Goal: Task Accomplishment & Management: Complete application form

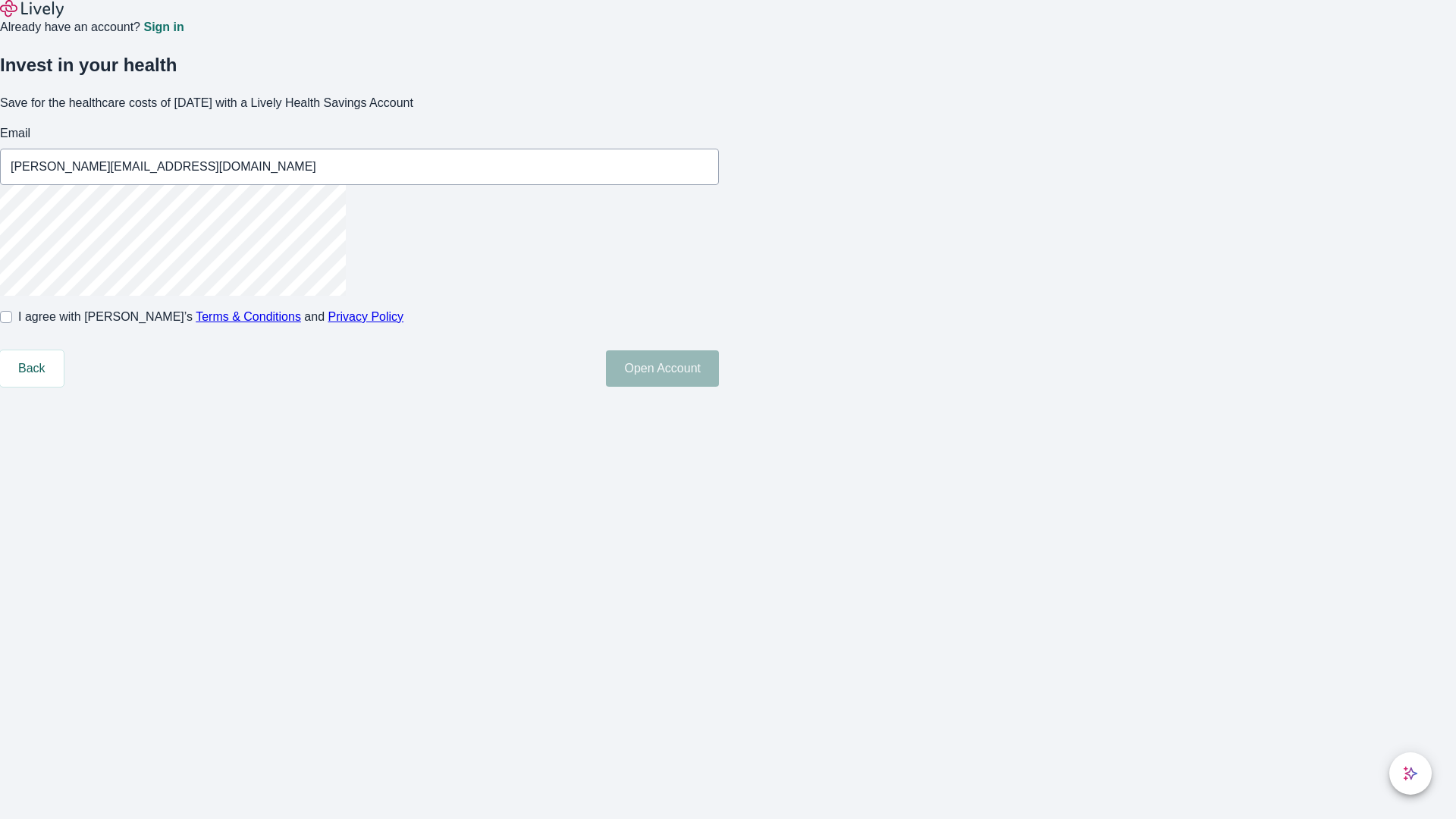
click at [12, 323] on input "I agree with Lively’s Terms & Conditions and Privacy Policy" at bounding box center [6, 317] width 12 height 12
checkbox input "true"
click at [719, 387] on button "Open Account" at bounding box center [663, 369] width 113 height 36
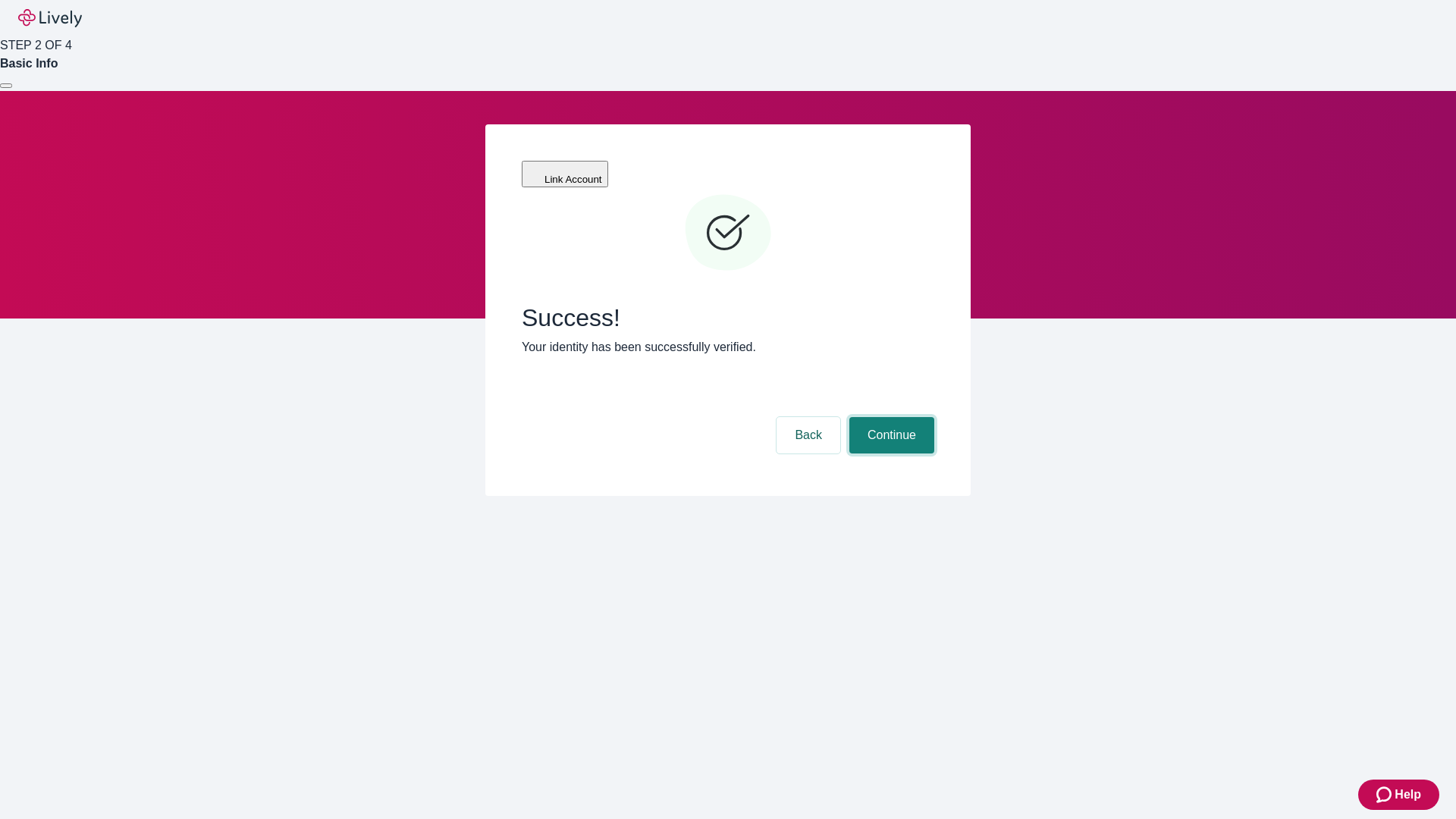
click at [890, 418] on button "Continue" at bounding box center [892, 435] width 85 height 36
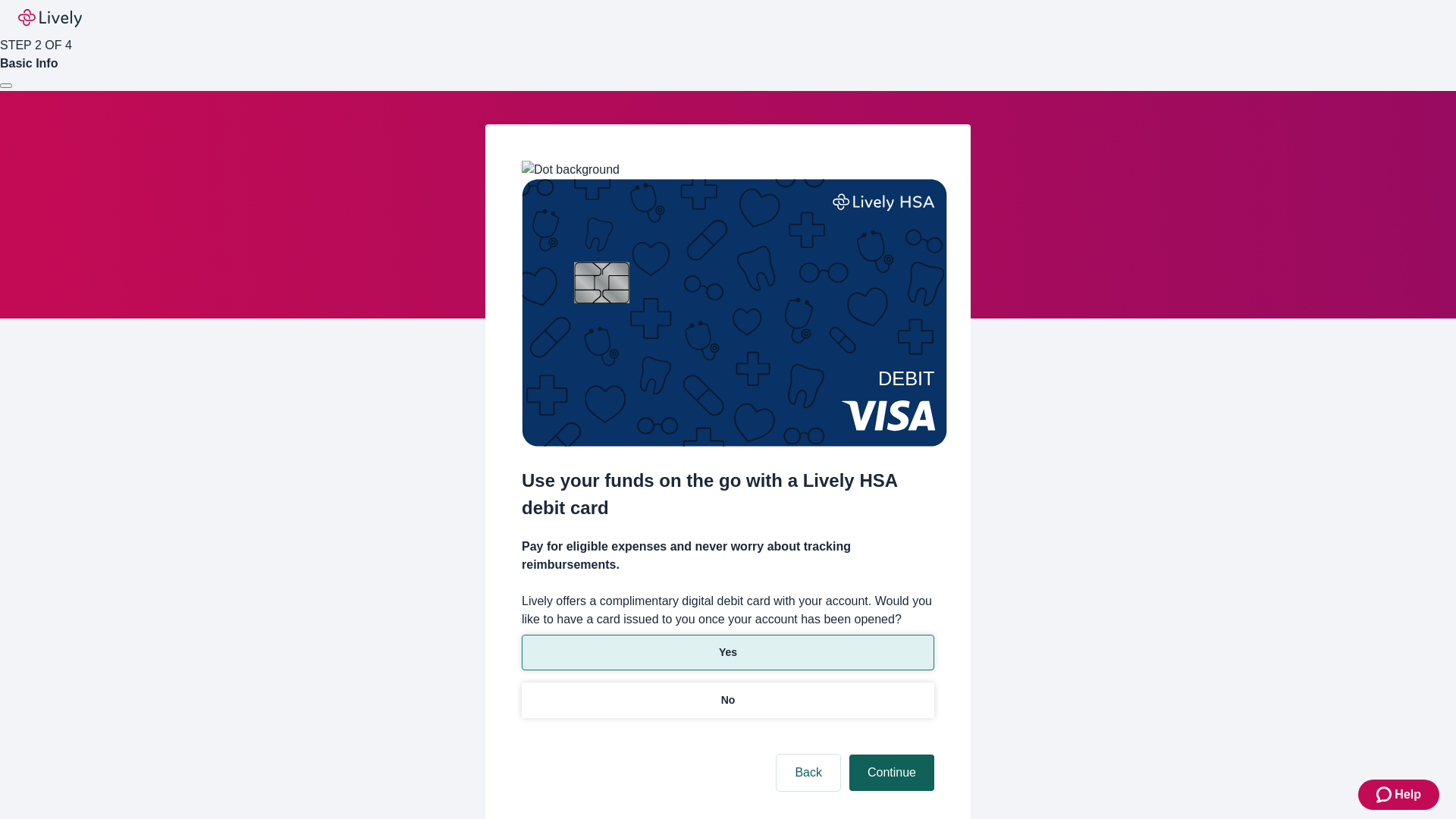
click at [728, 645] on p "Yes" at bounding box center [728, 652] width 19 height 16
click at [890, 755] on button "Continue" at bounding box center [892, 773] width 85 height 36
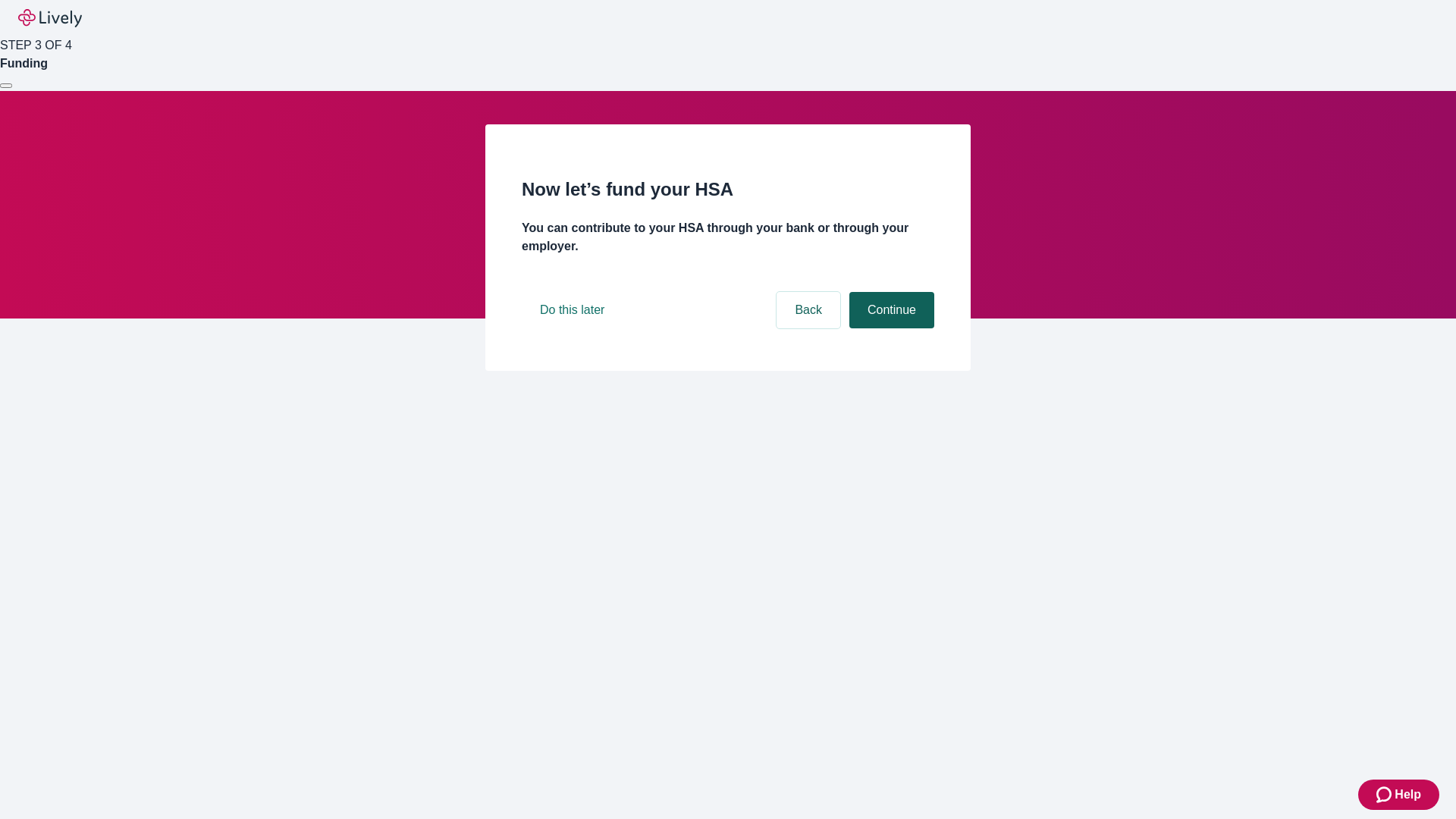
click at [890, 329] on button "Continue" at bounding box center [892, 310] width 85 height 36
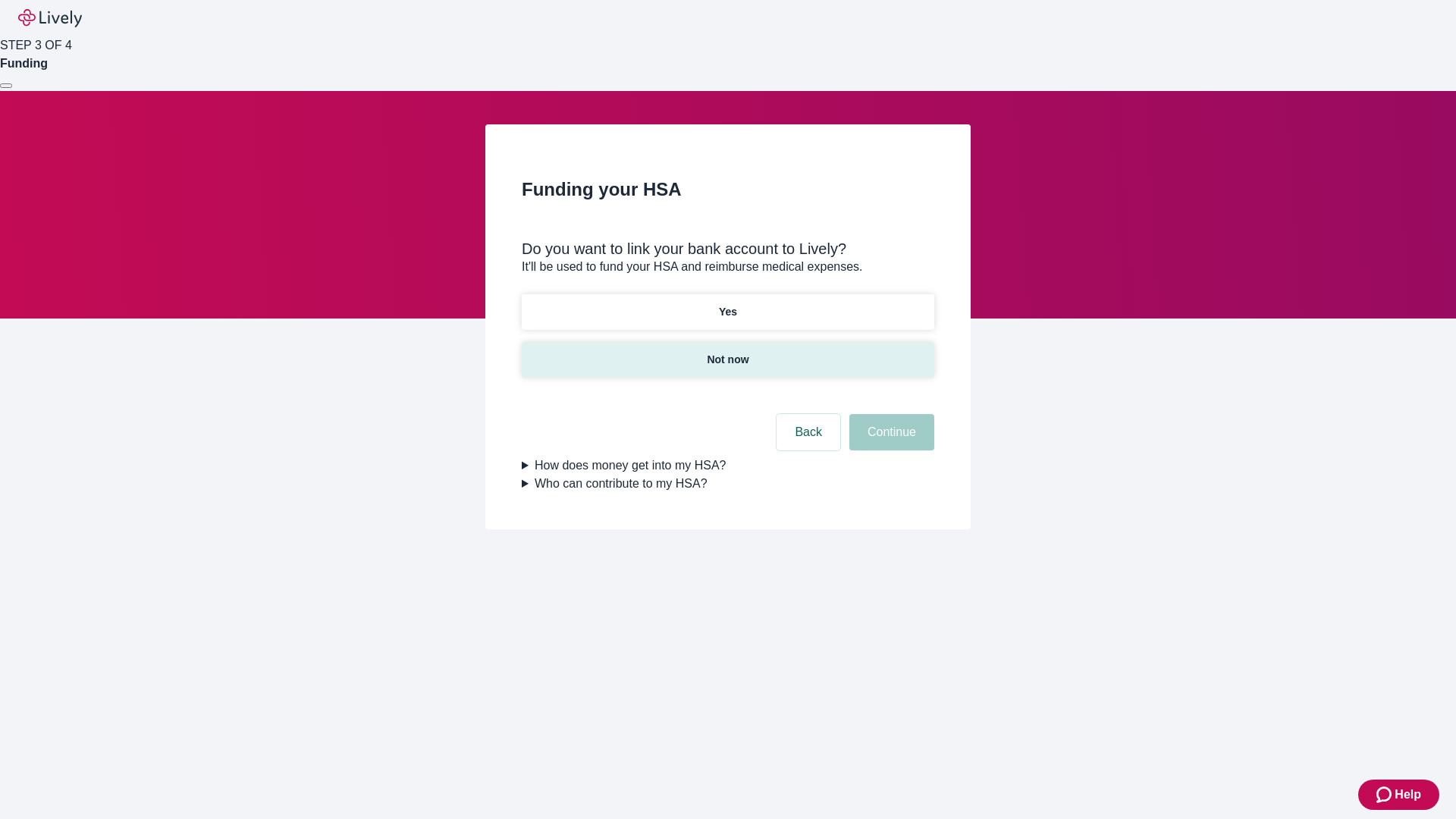
click at [728, 352] on p "Not now" at bounding box center [727, 359] width 41 height 16
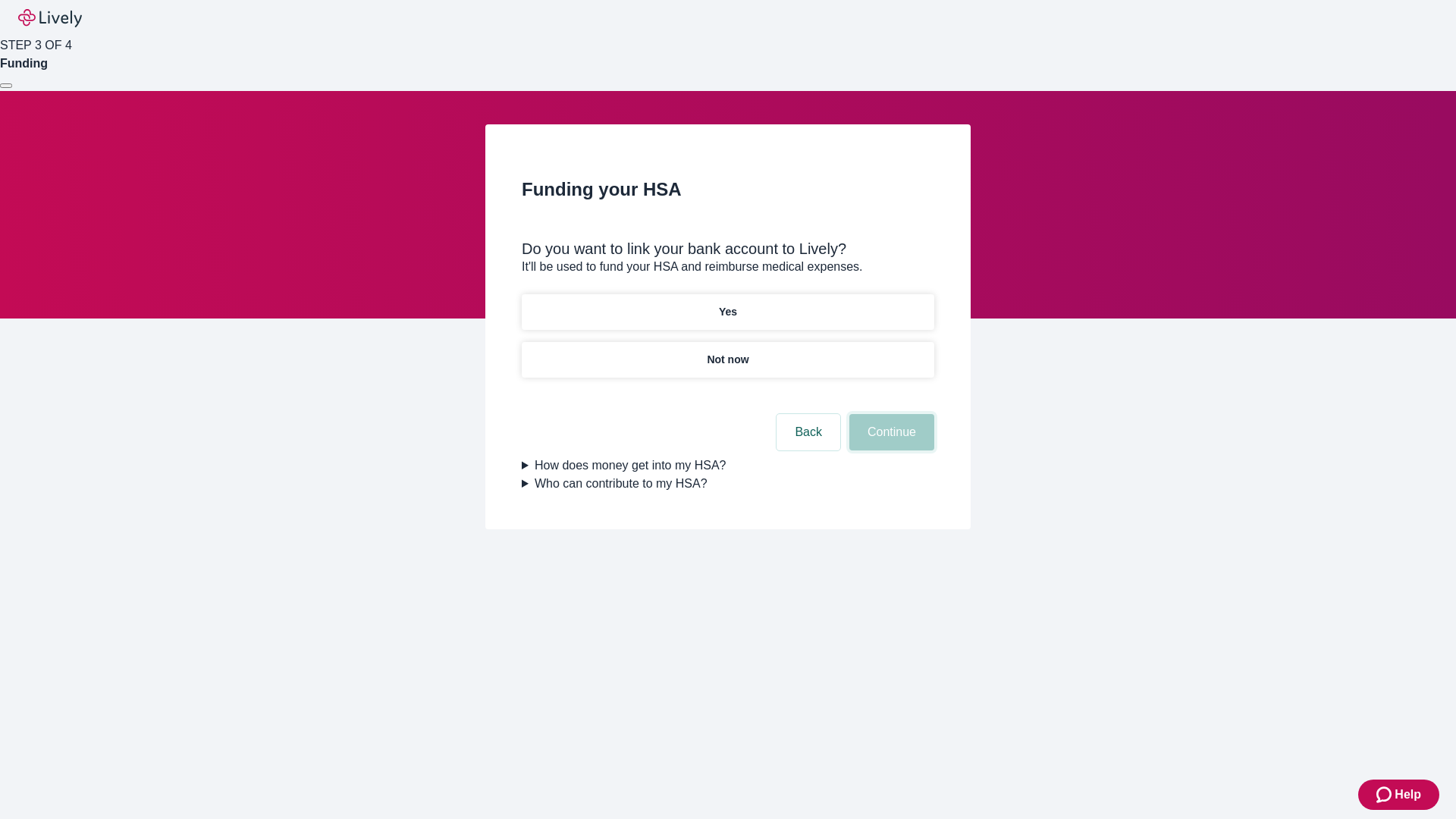
click at [890, 441] on button "Continue" at bounding box center [892, 432] width 85 height 36
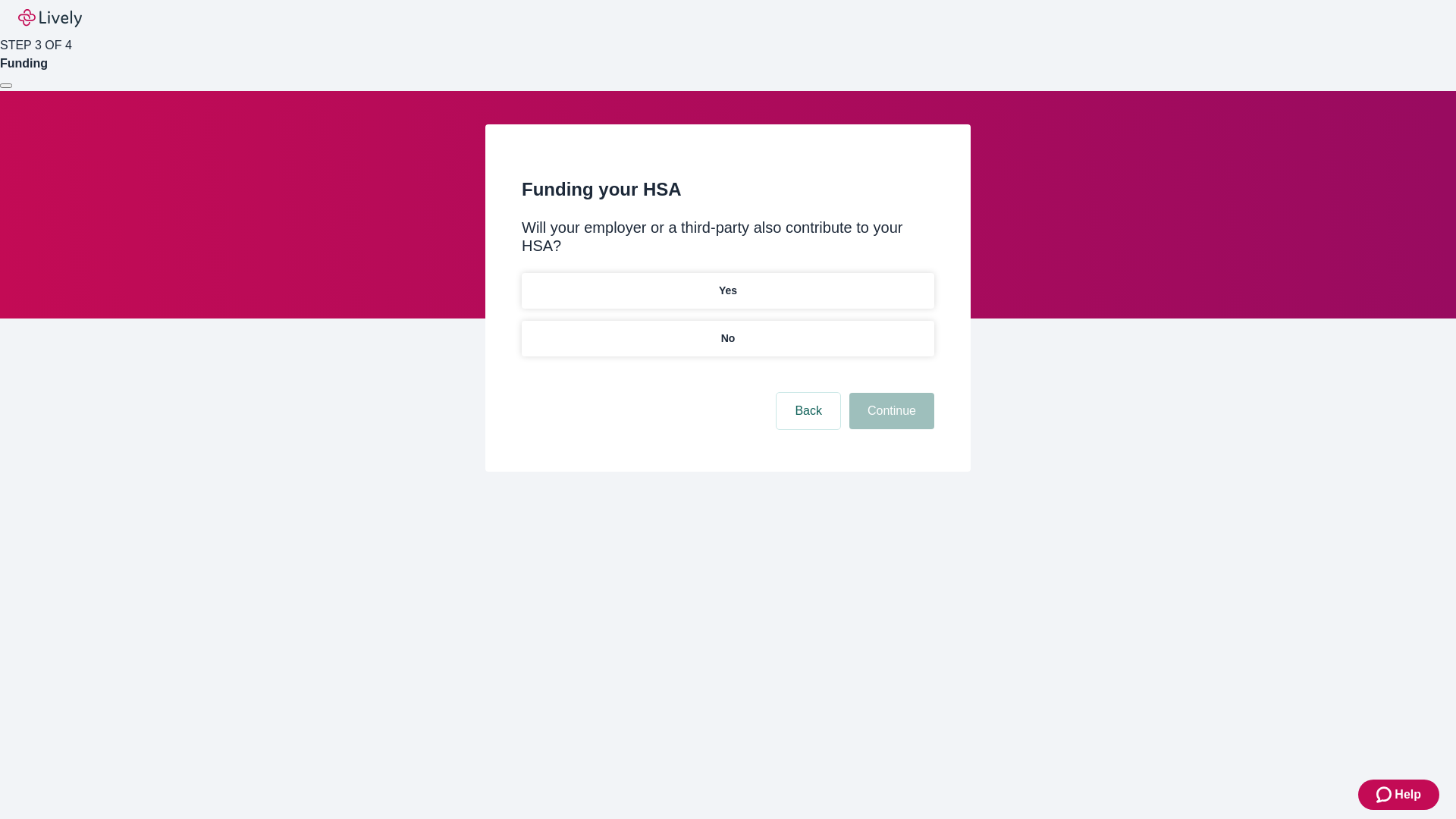
click at [728, 330] on p "No" at bounding box center [728, 338] width 14 height 16
click at [890, 393] on button "Continue" at bounding box center [892, 411] width 85 height 36
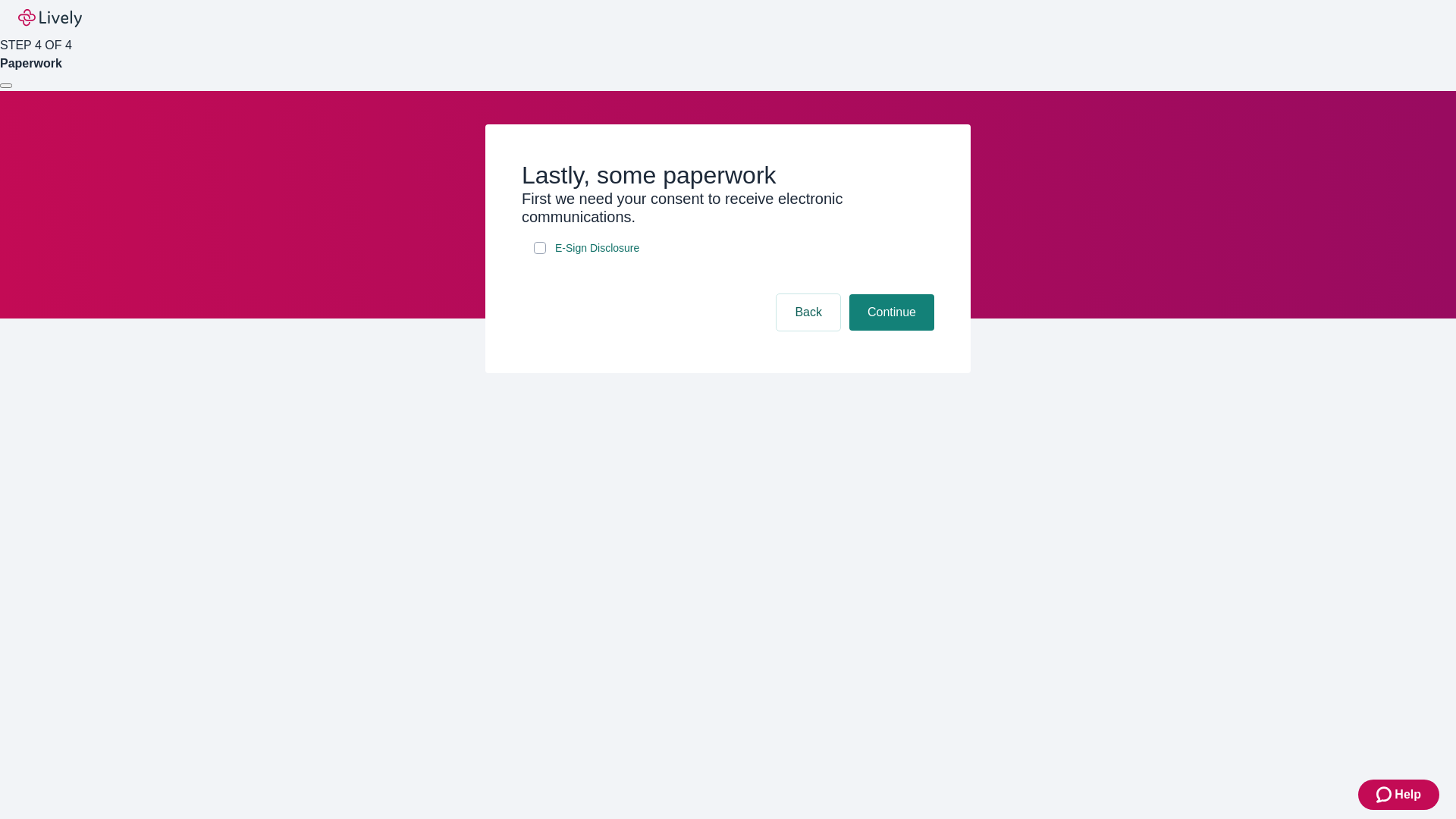
click at [540, 254] on input "E-Sign Disclosure" at bounding box center [540, 248] width 12 height 12
checkbox input "true"
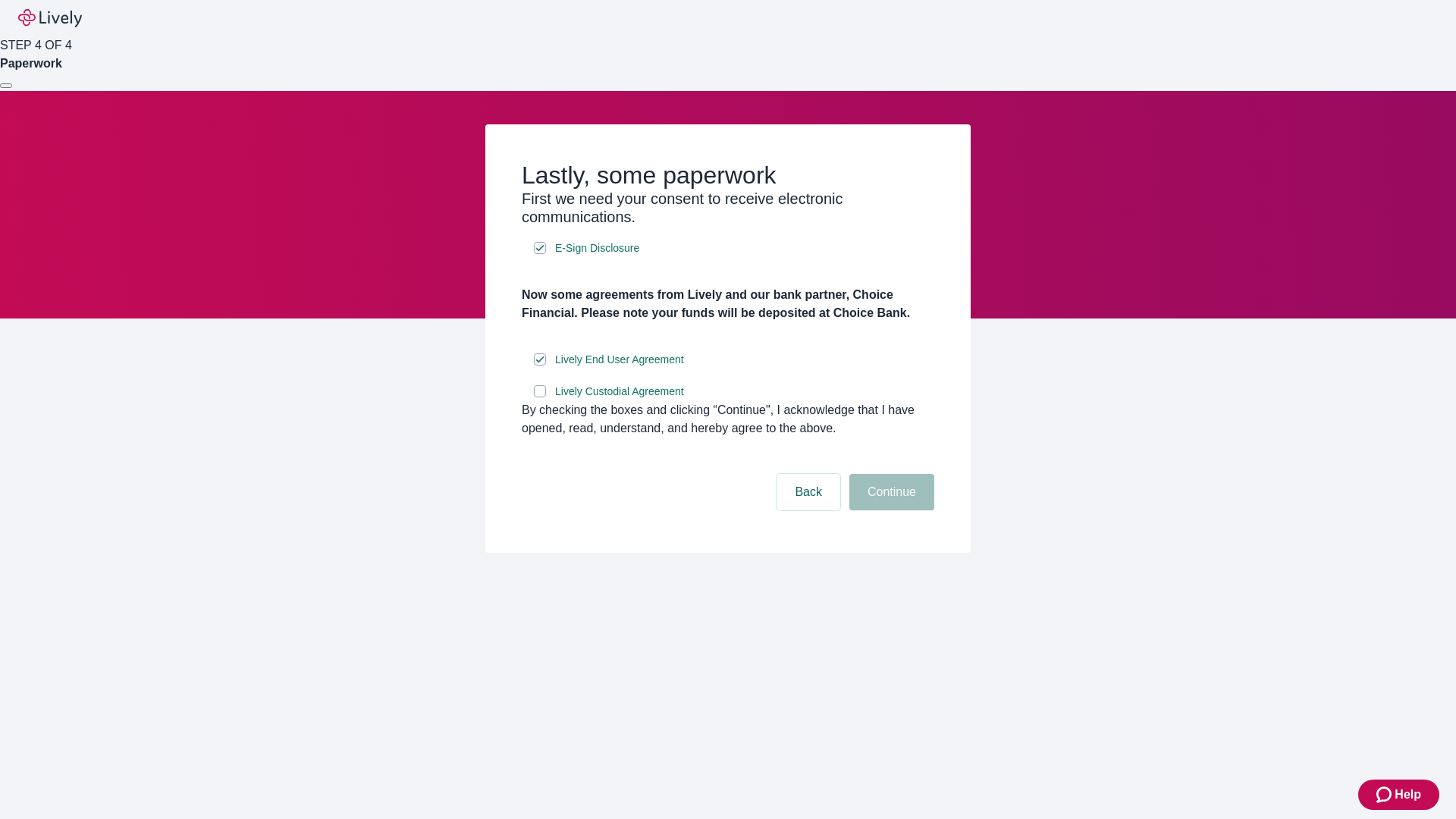
click at [540, 397] on input "Lively Custodial Agreement" at bounding box center [540, 391] width 12 height 12
checkbox input "true"
click at [890, 511] on button "Continue" at bounding box center [892, 492] width 85 height 36
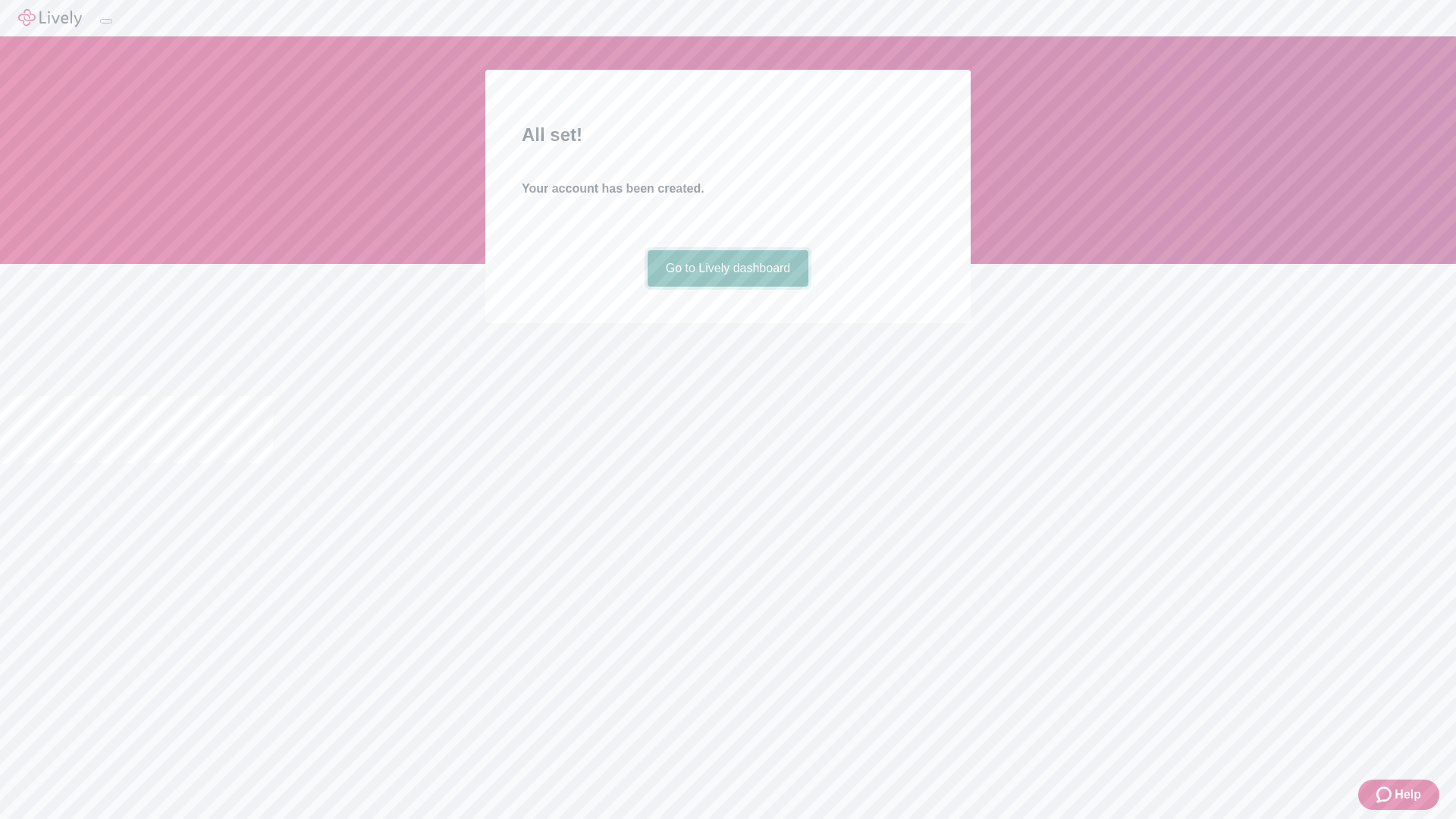
click at [728, 287] on link "Go to Lively dashboard" at bounding box center [728, 268] width 161 height 36
